Goal: Task Accomplishment & Management: Use online tool/utility

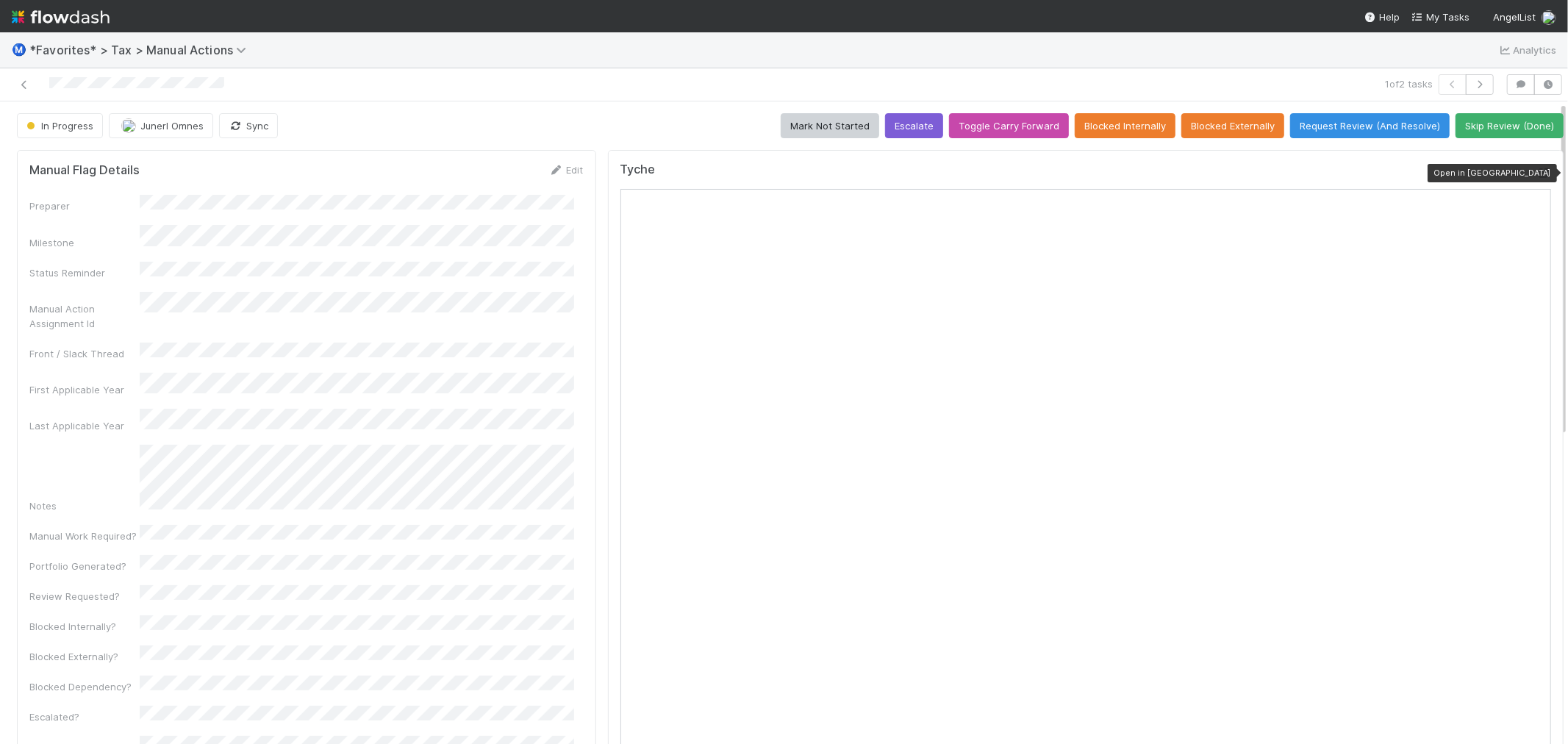
click at [1537, 178] on icon at bounding box center [1544, 173] width 15 height 10
click at [1324, 114] on button "Request Review (And Resolve)" at bounding box center [1370, 126] width 159 height 25
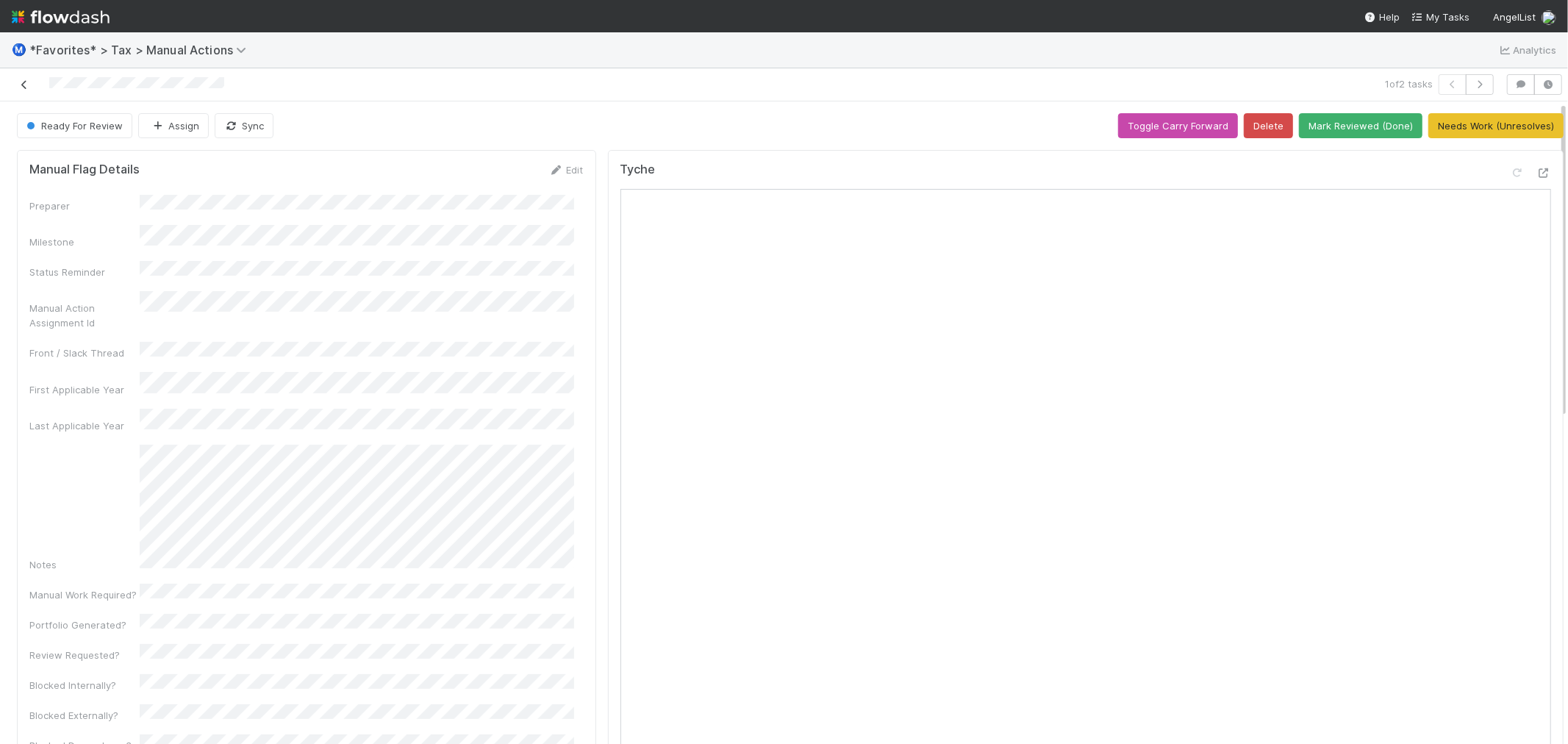
click at [22, 85] on icon at bounding box center [24, 84] width 15 height 10
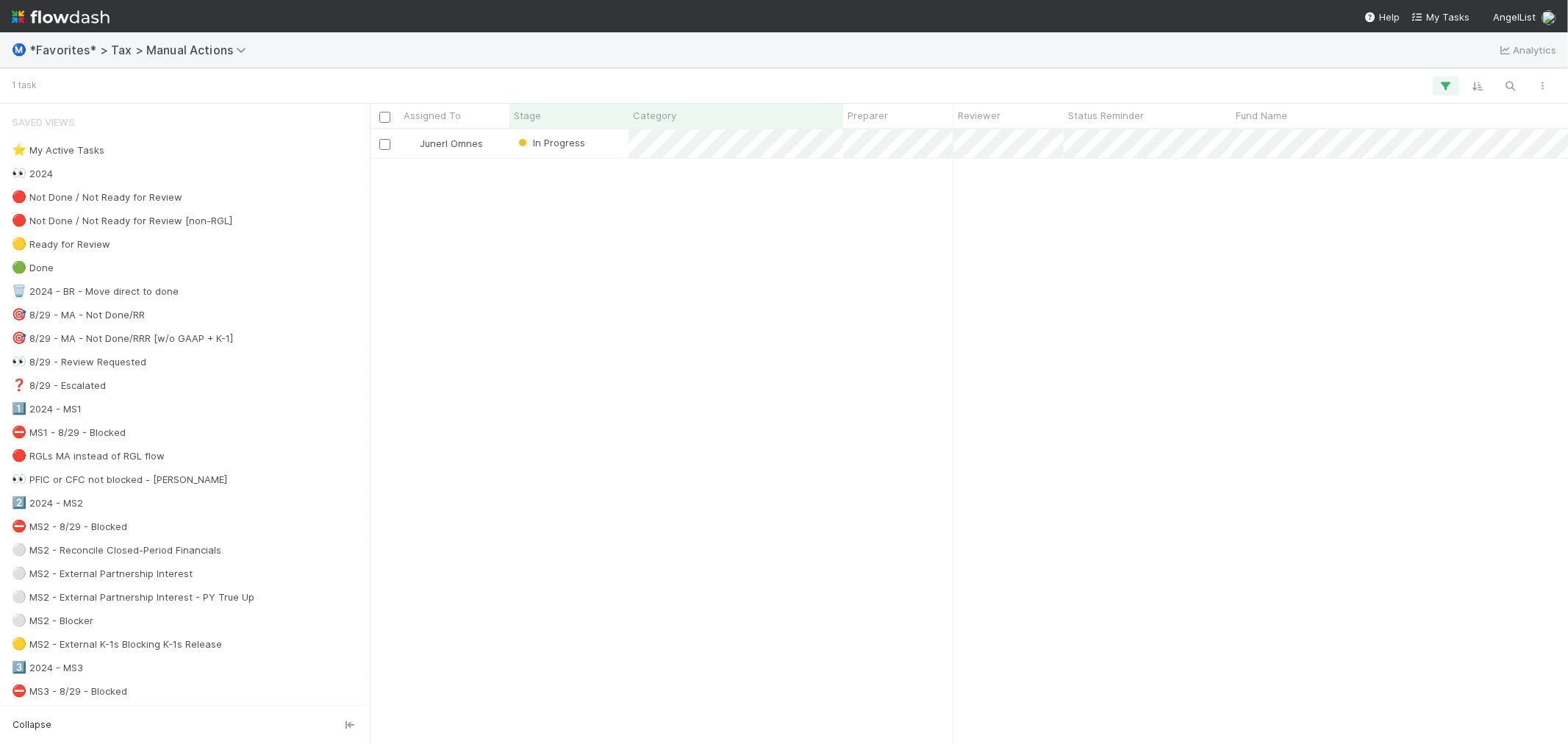
scroll to position [602, 1187]
click at [891, 250] on div "Junerl Omnes In Progress [DATE] 3:44:38 AM [DATE] 10:35:14 PM 0" at bounding box center [969, 436] width 1198 height 614
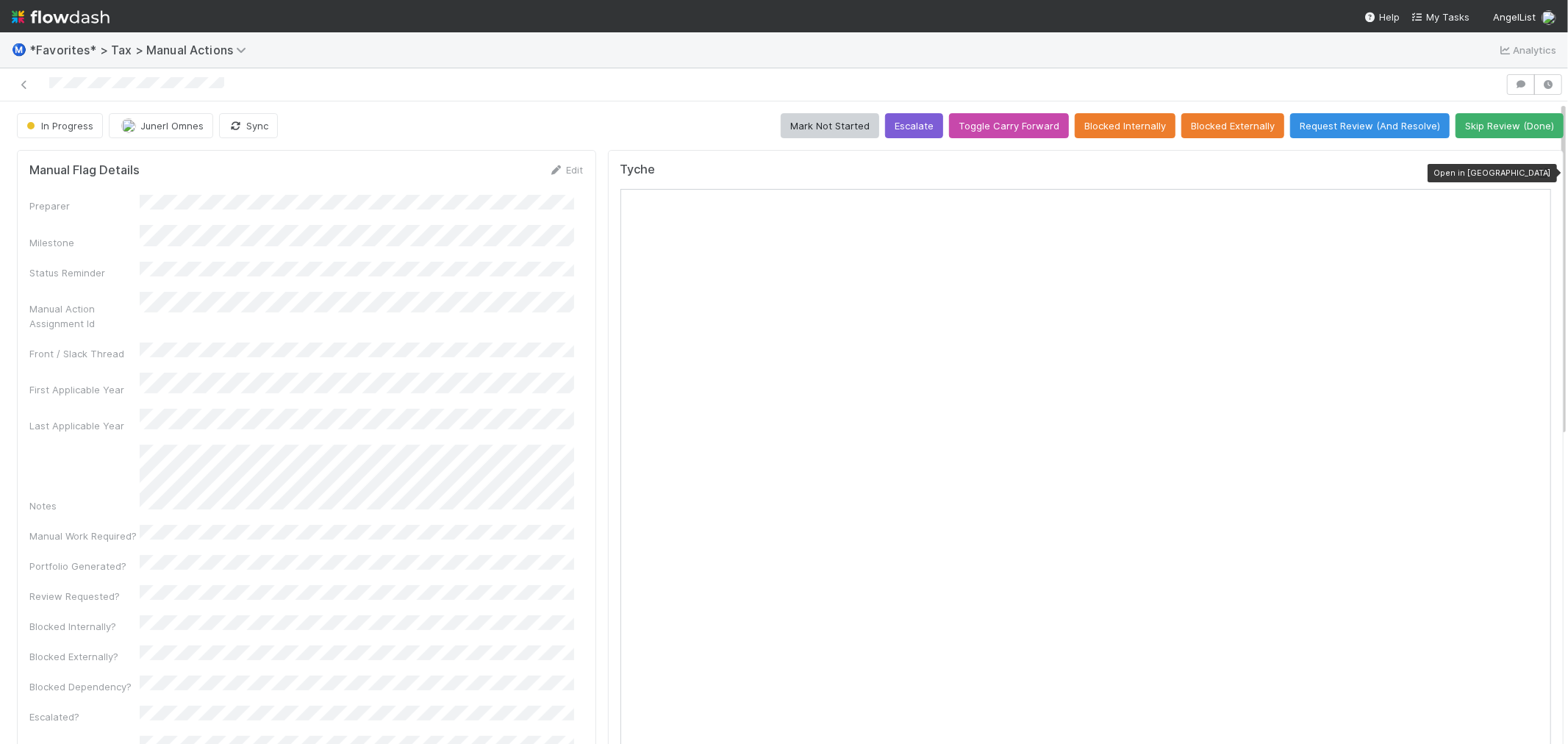
click at [1537, 171] on icon at bounding box center [1544, 173] width 15 height 10
click at [522, 88] on div at bounding box center [752, 85] width 1493 height 21
drag, startPoint x: 656, startPoint y: 105, endPoint x: 653, endPoint y: 95, distance: 10.4
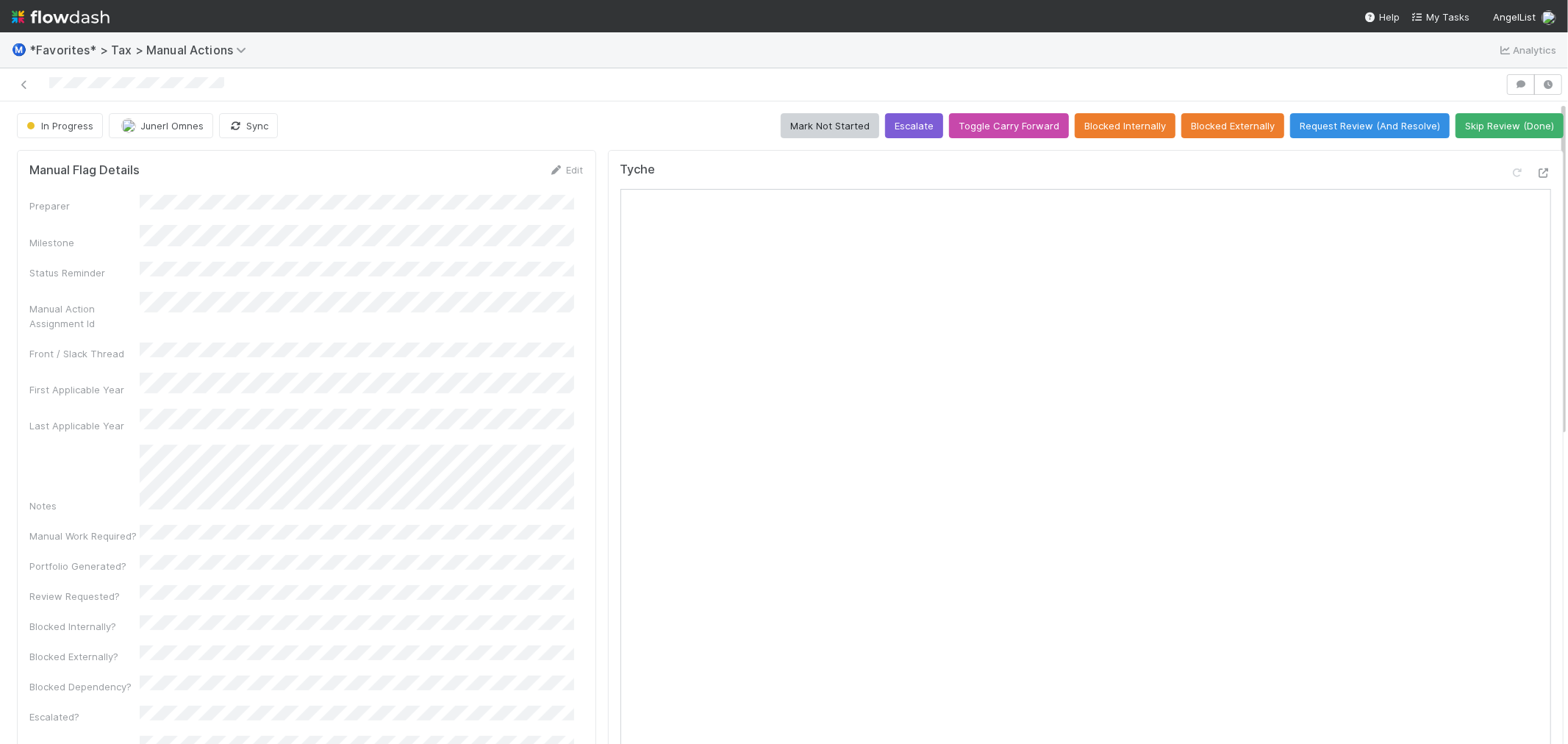
click at [654, 96] on div "In Progress Junerl Omnes Sync Mark Not Started Escalate Toggle Carry Forward Bl…" at bounding box center [784, 406] width 1568 height 675
click at [1537, 170] on icon at bounding box center [1544, 173] width 15 height 10
click at [1349, 127] on button "Request Review (And Resolve)" at bounding box center [1370, 126] width 159 height 25
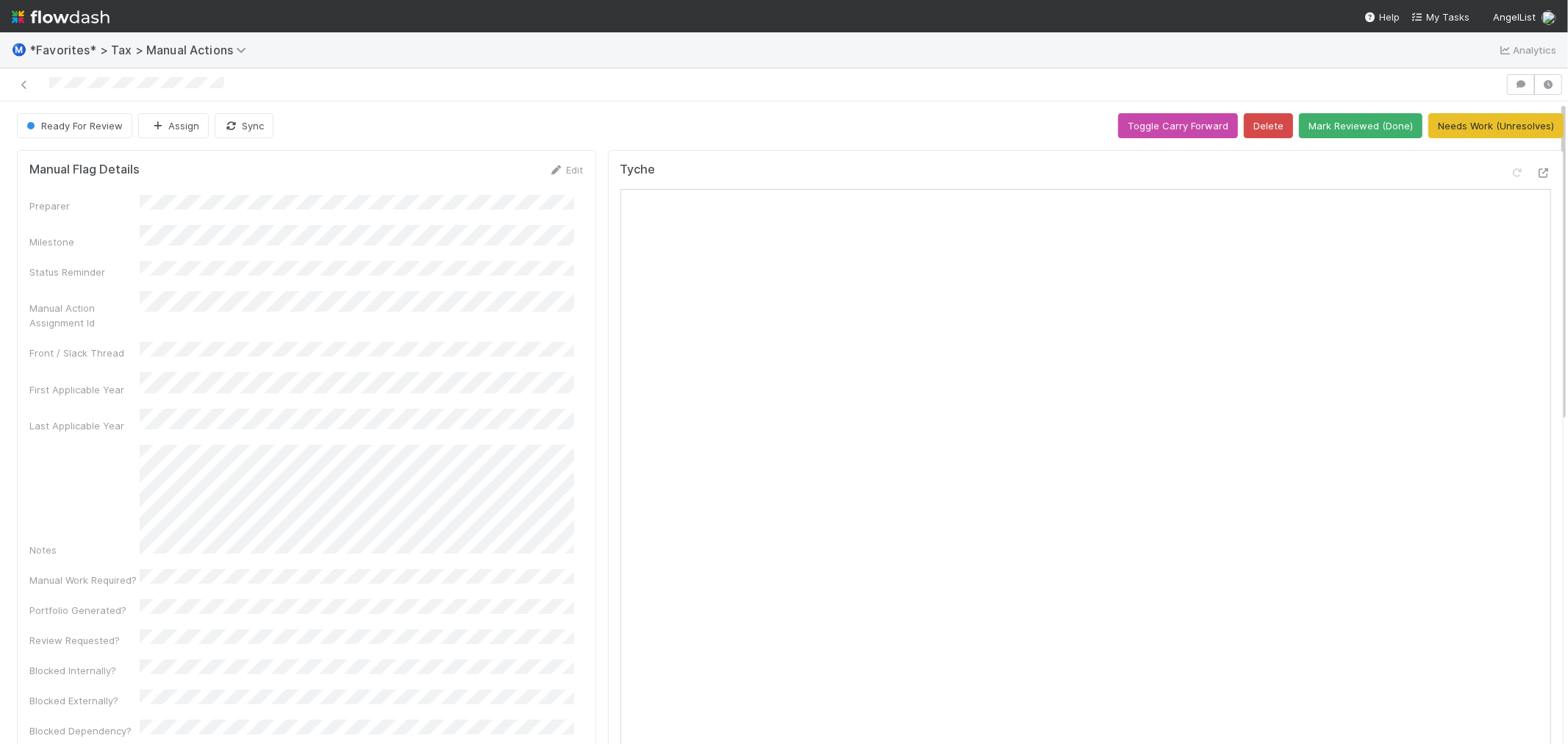
click at [23, 89] on link at bounding box center [24, 84] width 15 height 15
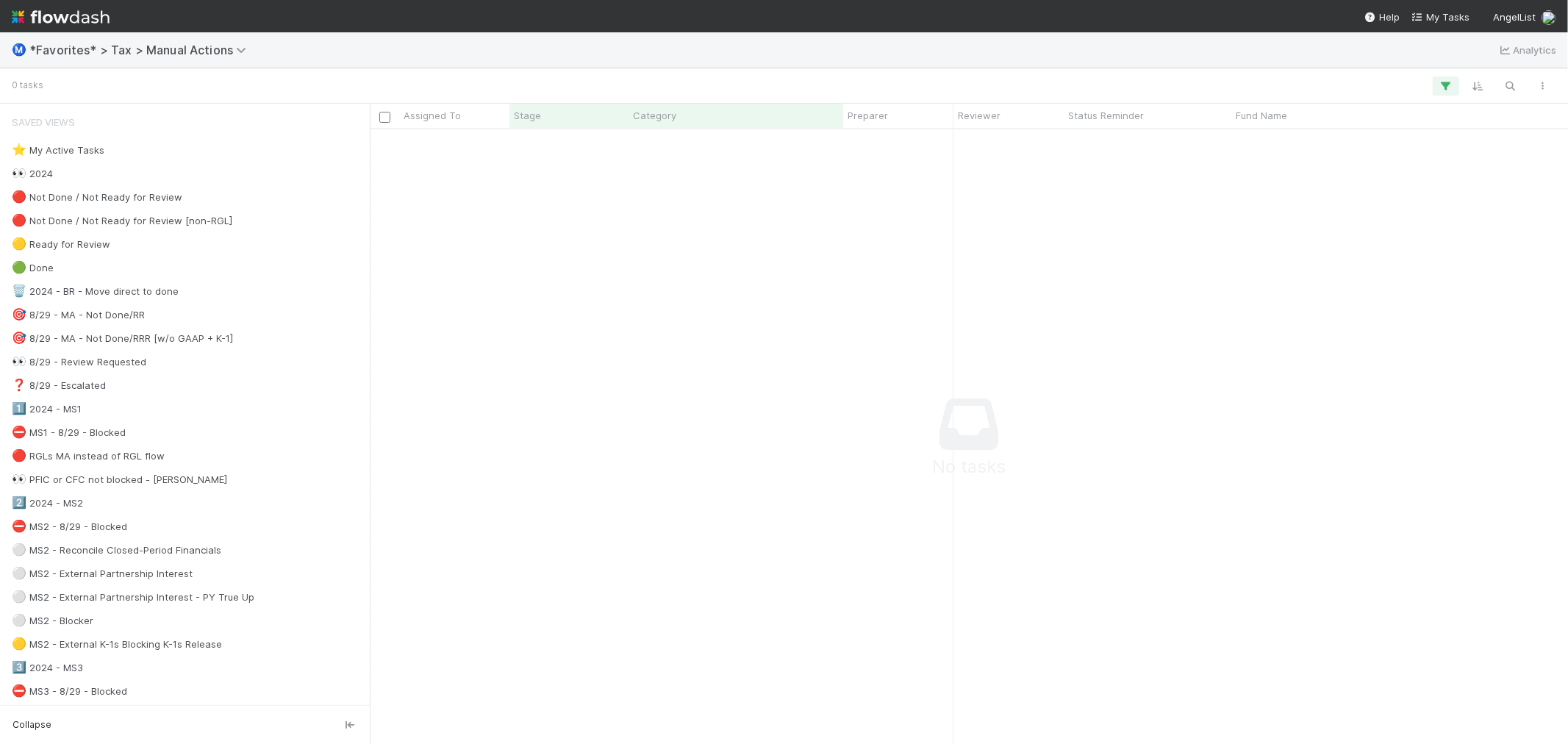
scroll to position [590, 1174]
